Goal: Find specific page/section: Find specific page/section

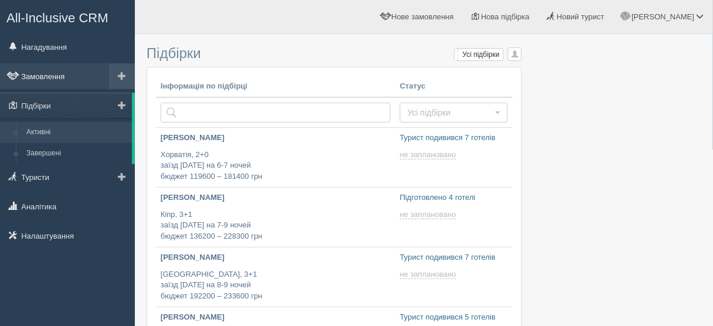
click at [54, 78] on link "Замовлення" at bounding box center [67, 76] width 135 height 26
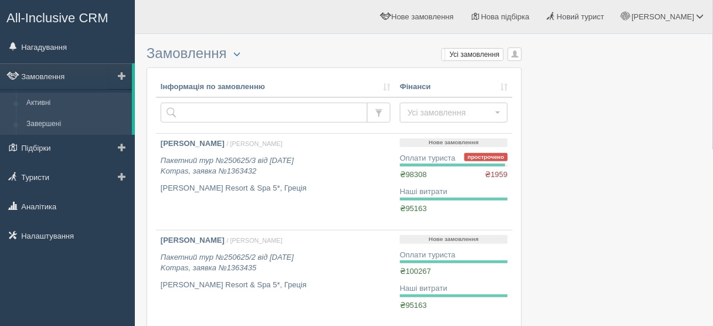
click at [54, 123] on link "Завершені" at bounding box center [76, 124] width 111 height 21
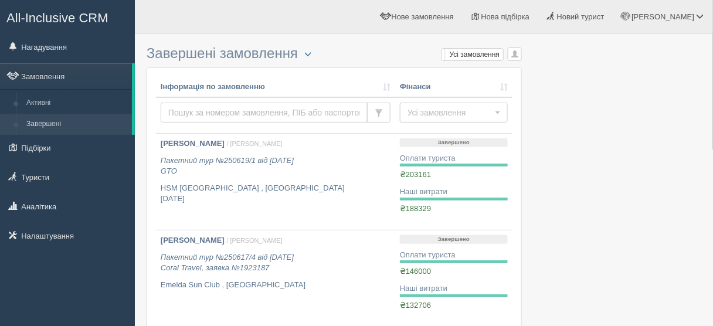
drag, startPoint x: 0, startPoint y: 0, endPoint x: 199, endPoint y: 109, distance: 227.1
click at [199, 109] on input "text" at bounding box center [264, 113] width 207 height 20
type input "r"
type input "korcha"
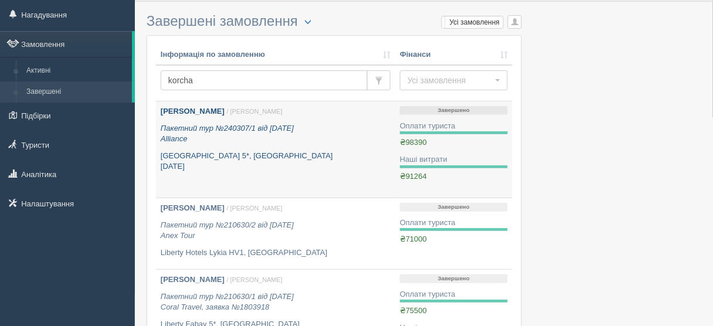
scroll to position [47, 0]
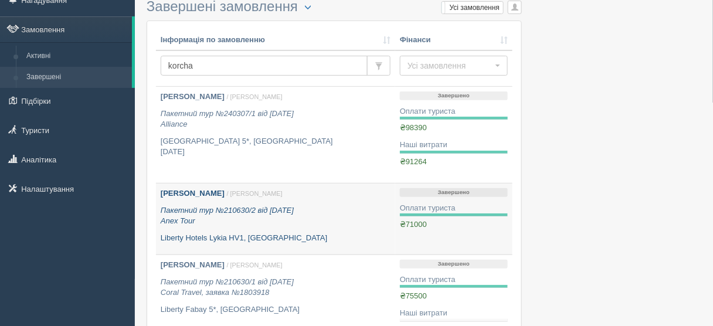
click at [219, 191] on b "КОРЧАГІНА КРИСТИНА ОЛЕГІВНА" at bounding box center [193, 193] width 64 height 9
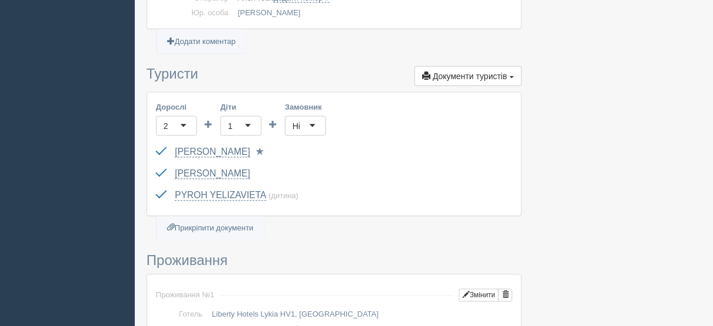
scroll to position [422, 0]
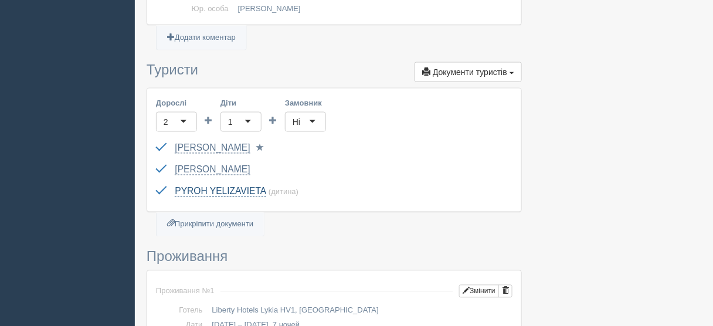
click at [222, 188] on link "PYROH YELIZAVIETA" at bounding box center [221, 192] width 92 height 11
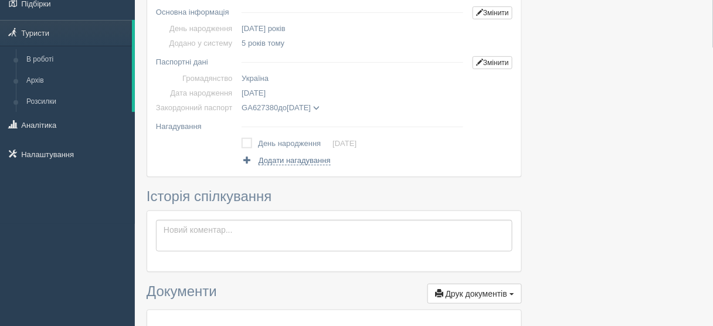
scroll to position [47, 0]
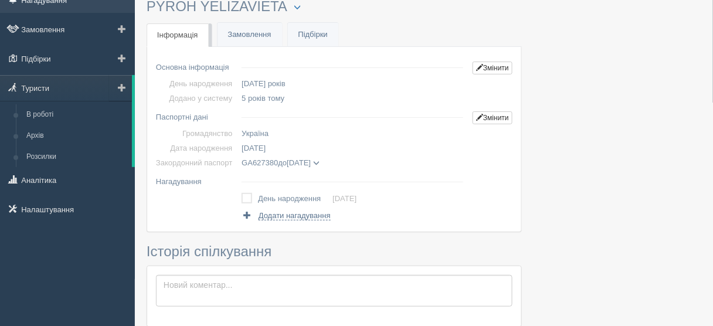
click at [0, 1] on link "Нагадування" at bounding box center [67, 0] width 135 height 26
